Goal: Information Seeking & Learning: Understand process/instructions

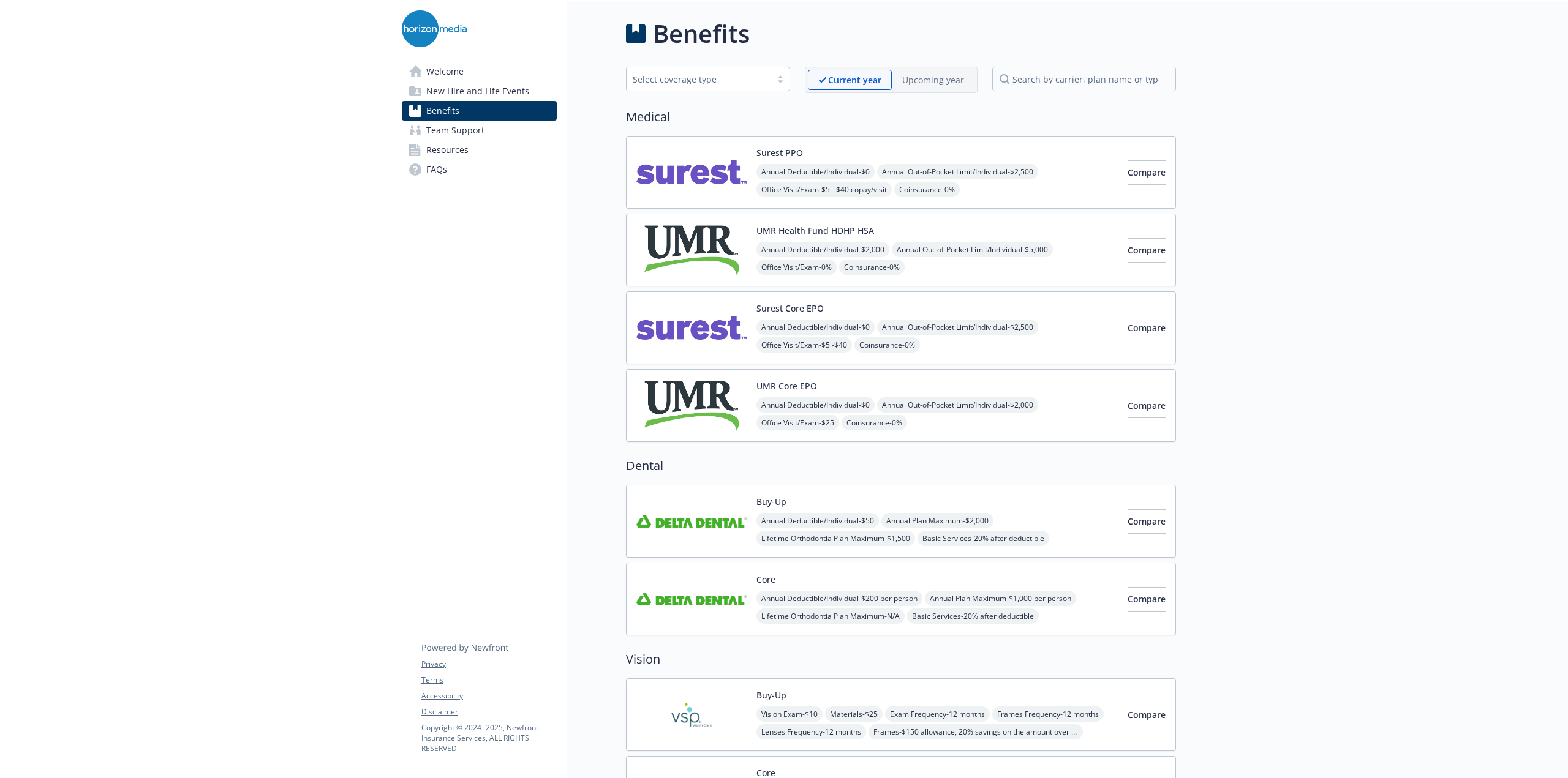
click at [472, 90] on span "New Hire and Life Events" at bounding box center [477, 91] width 103 height 19
